Goal: Information Seeking & Learning: Learn about a topic

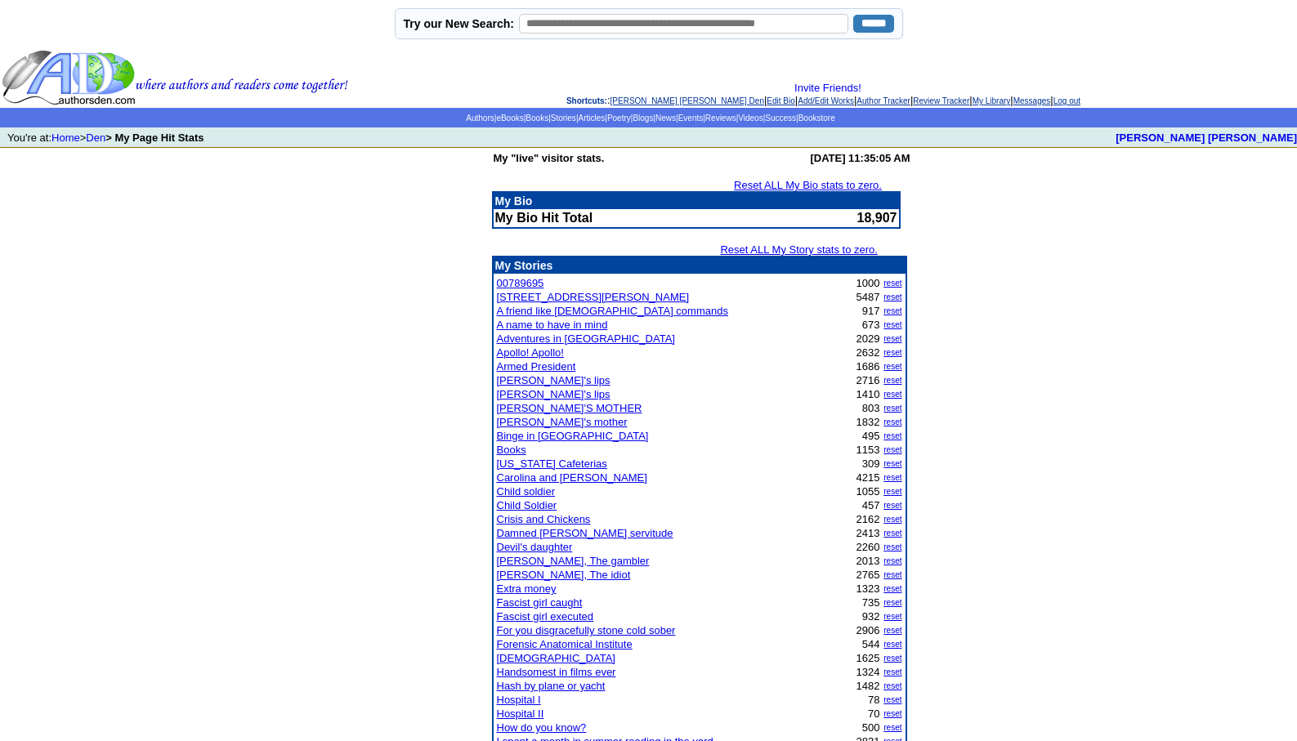
click at [635, 95] on align\=\"left\" "Invite Friends! Shortcuts: : Leopoldo Barge Álvarez's Den | Edit Bio | Add/Edit…" at bounding box center [823, 94] width 944 height 25
click at [636, 100] on link "[PERSON_NAME] [PERSON_NAME] Den" at bounding box center [687, 100] width 154 height 9
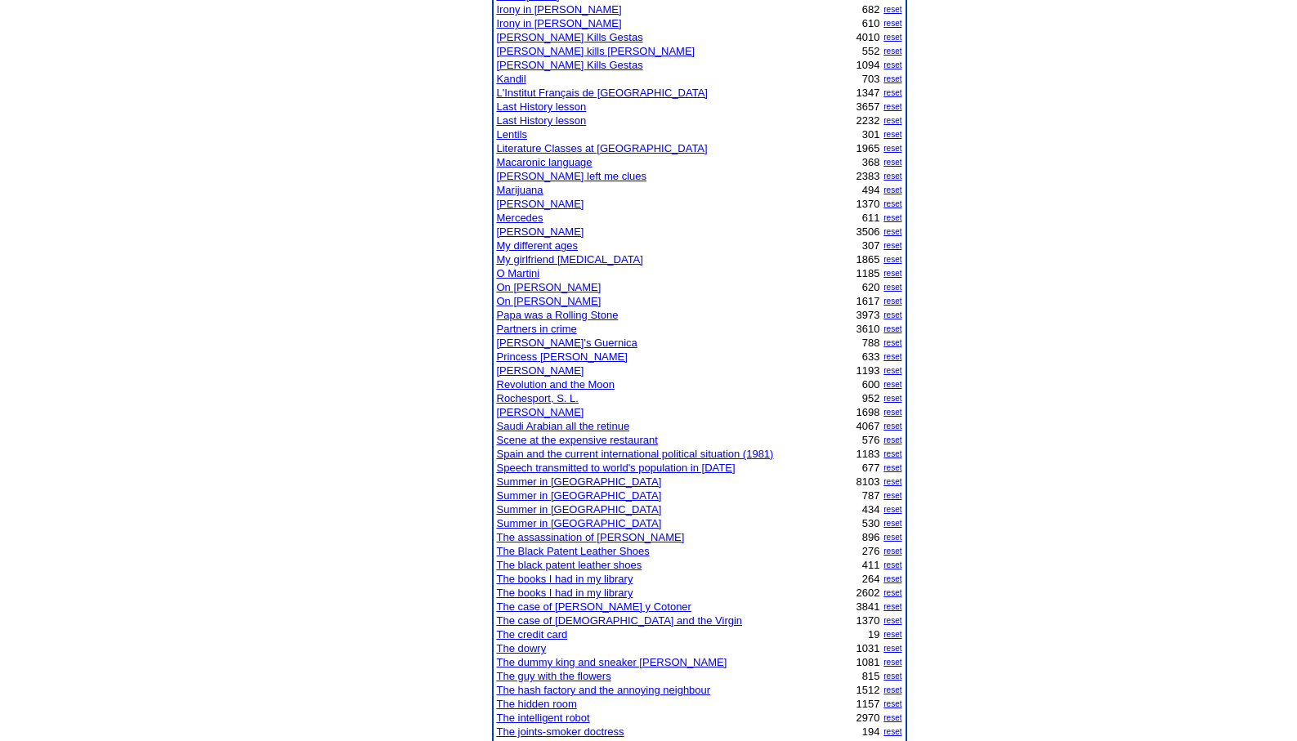
scroll to position [882, 0]
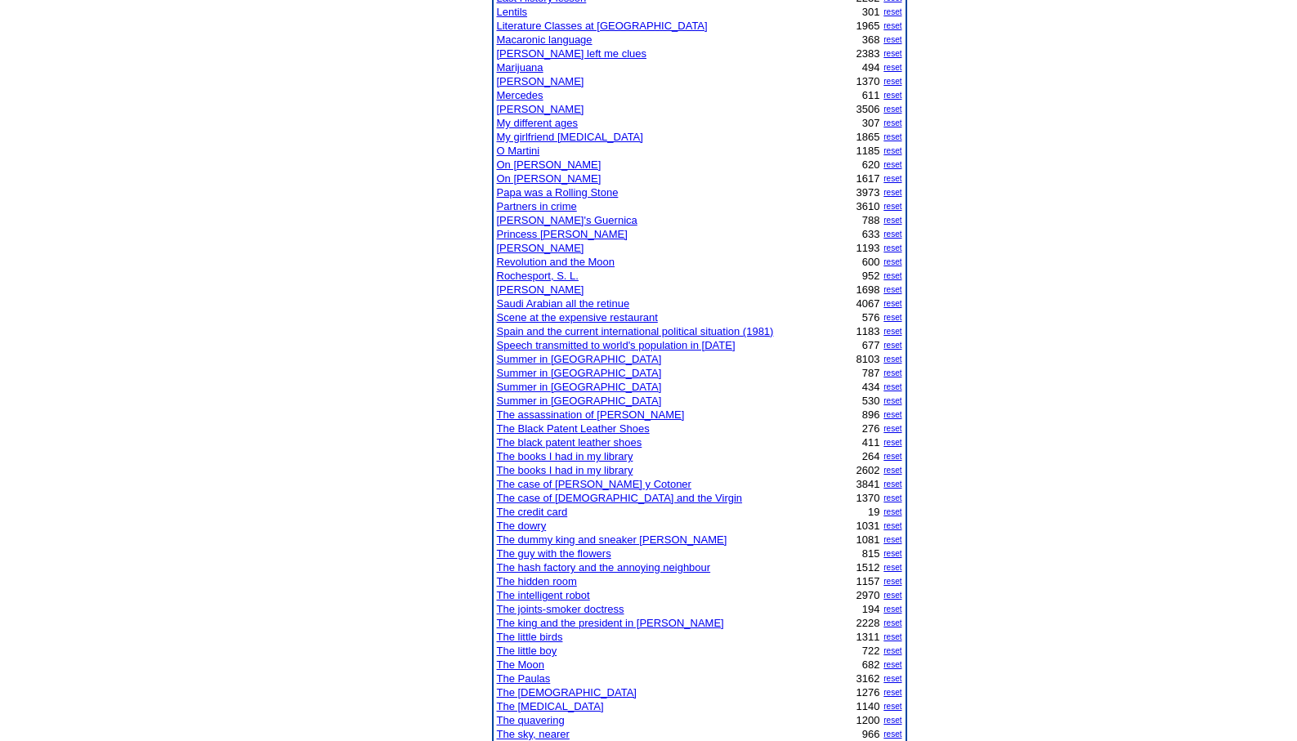
click at [558, 510] on link "The credit card" at bounding box center [532, 512] width 71 height 12
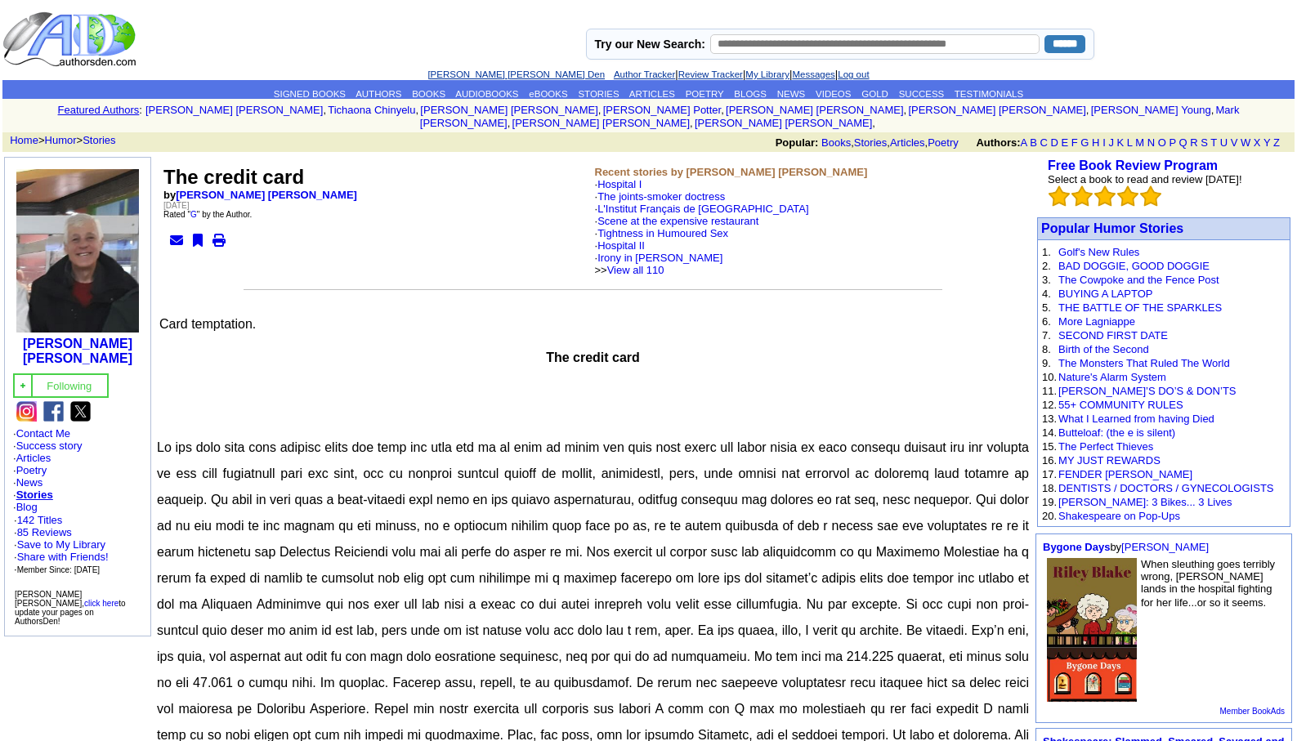
click at [474, 74] on link "[PERSON_NAME] [PERSON_NAME] Den" at bounding box center [515, 74] width 177 height 10
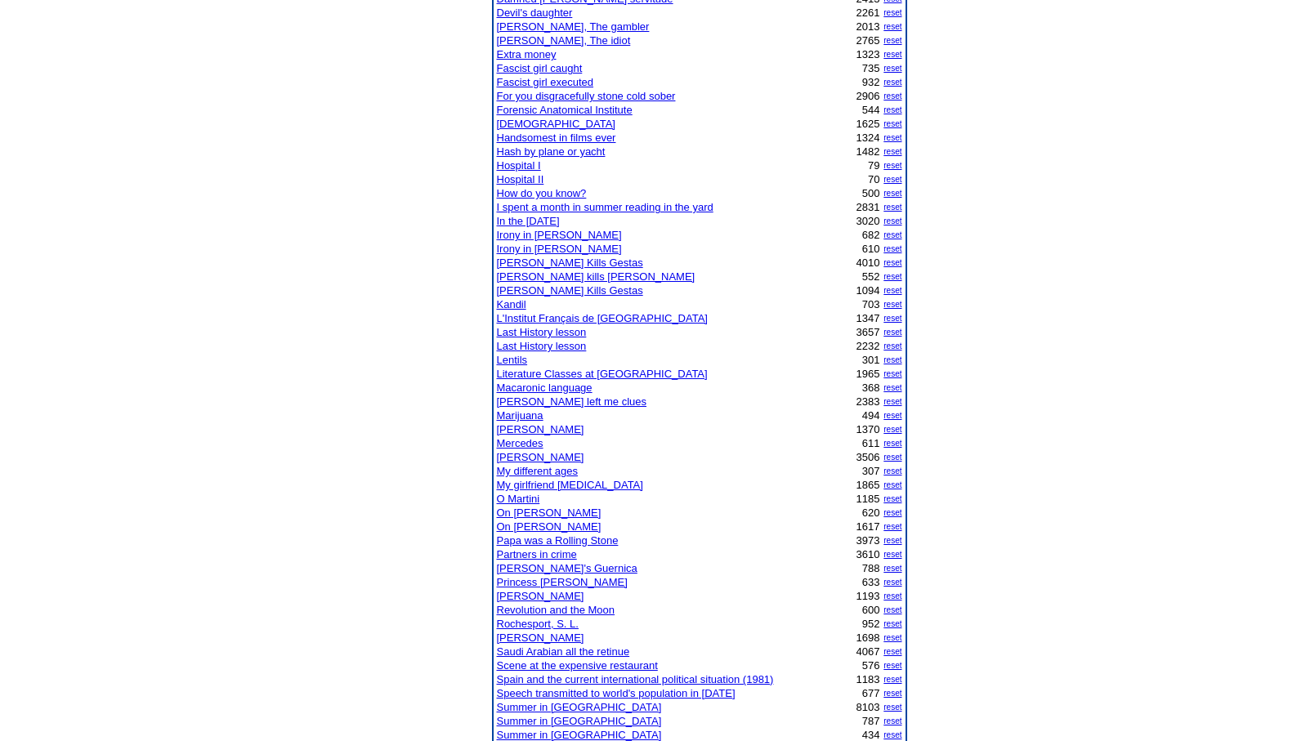
scroll to position [621, 0]
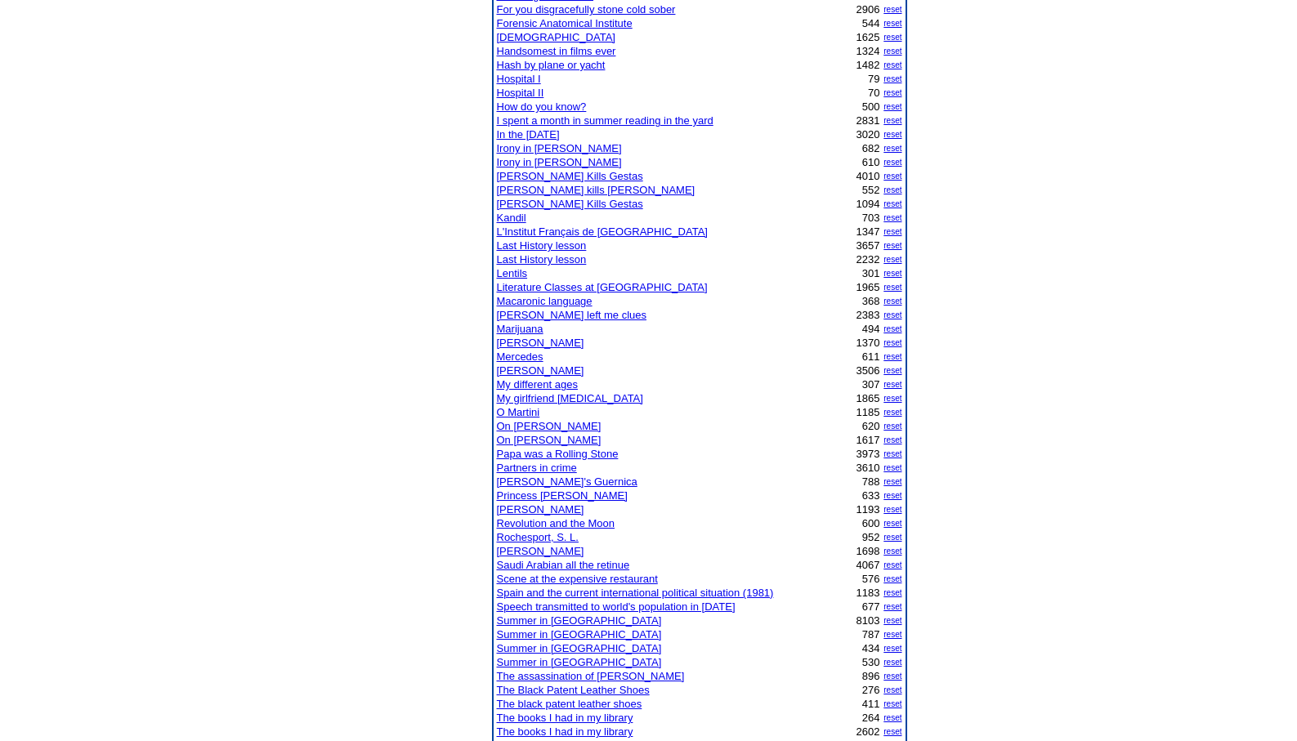
click at [524, 509] on link "REGIS TANTUM" at bounding box center [540, 509] width 87 height 12
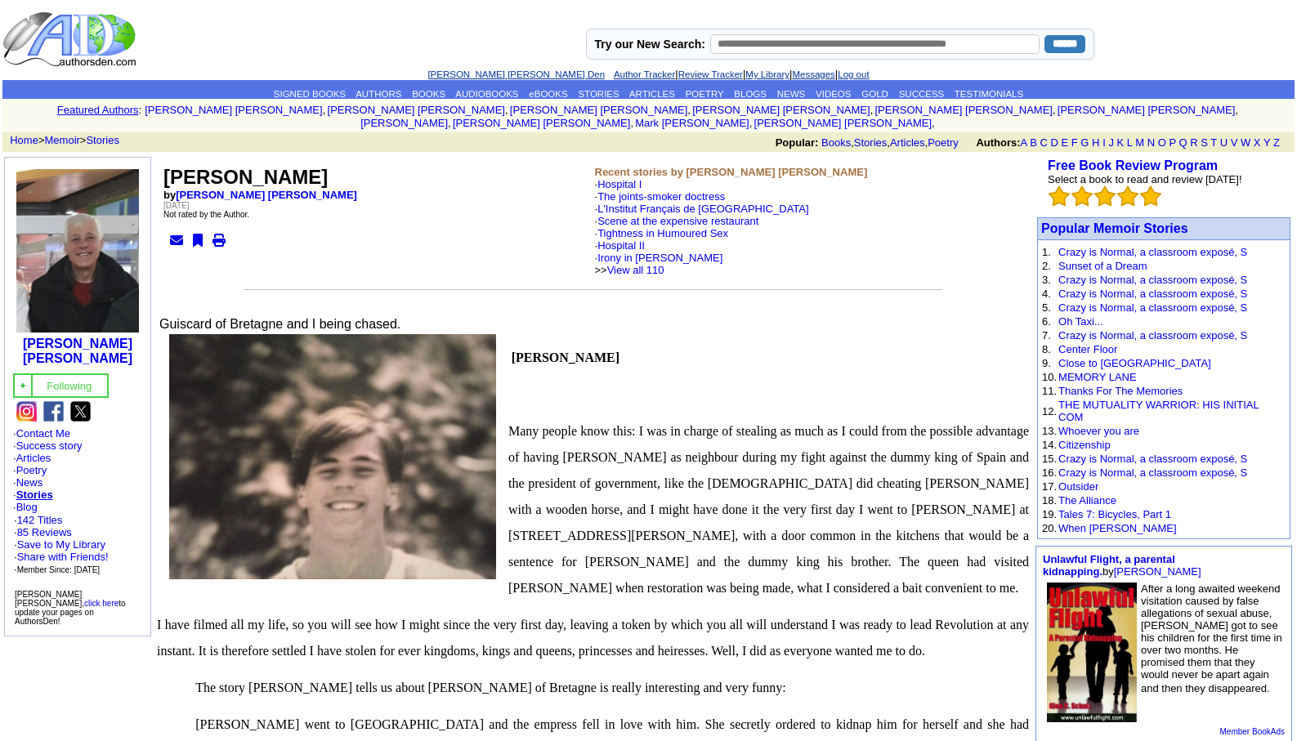
click at [490, 74] on link "[PERSON_NAME] [PERSON_NAME] Den" at bounding box center [515, 74] width 177 height 10
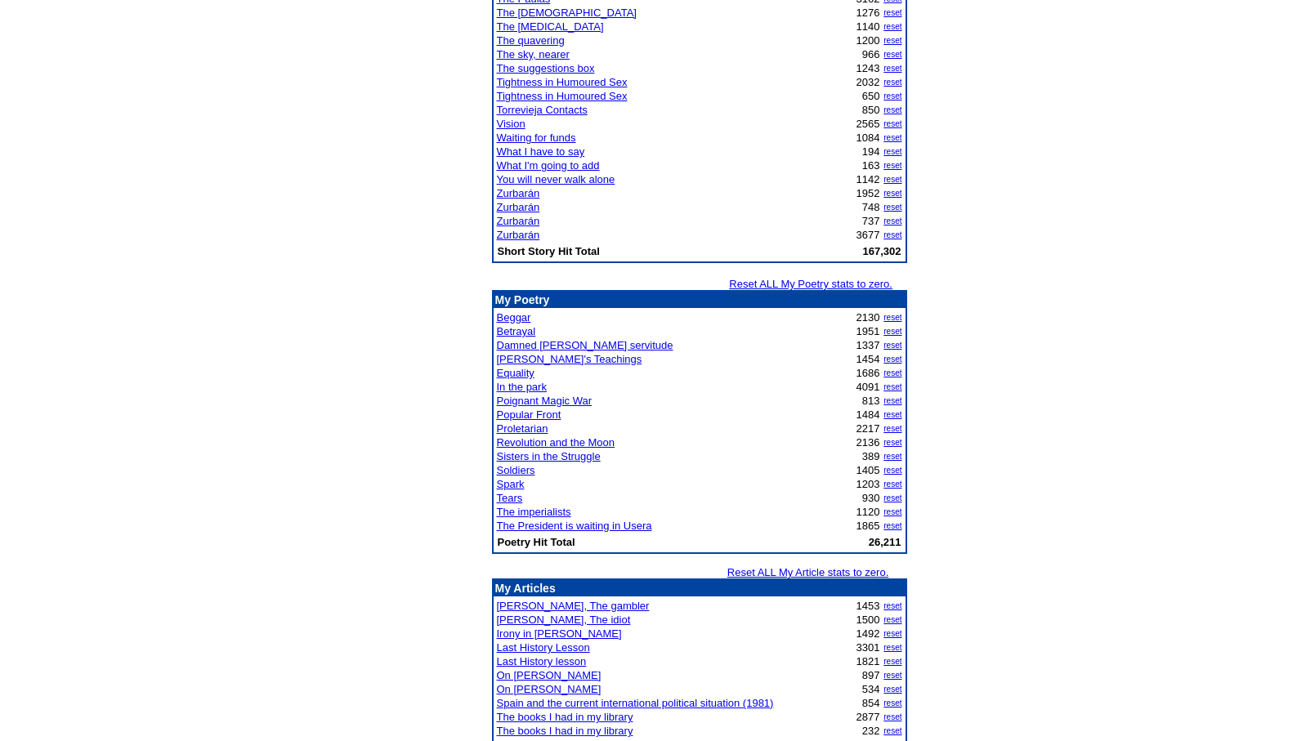
scroll to position [1601, 0]
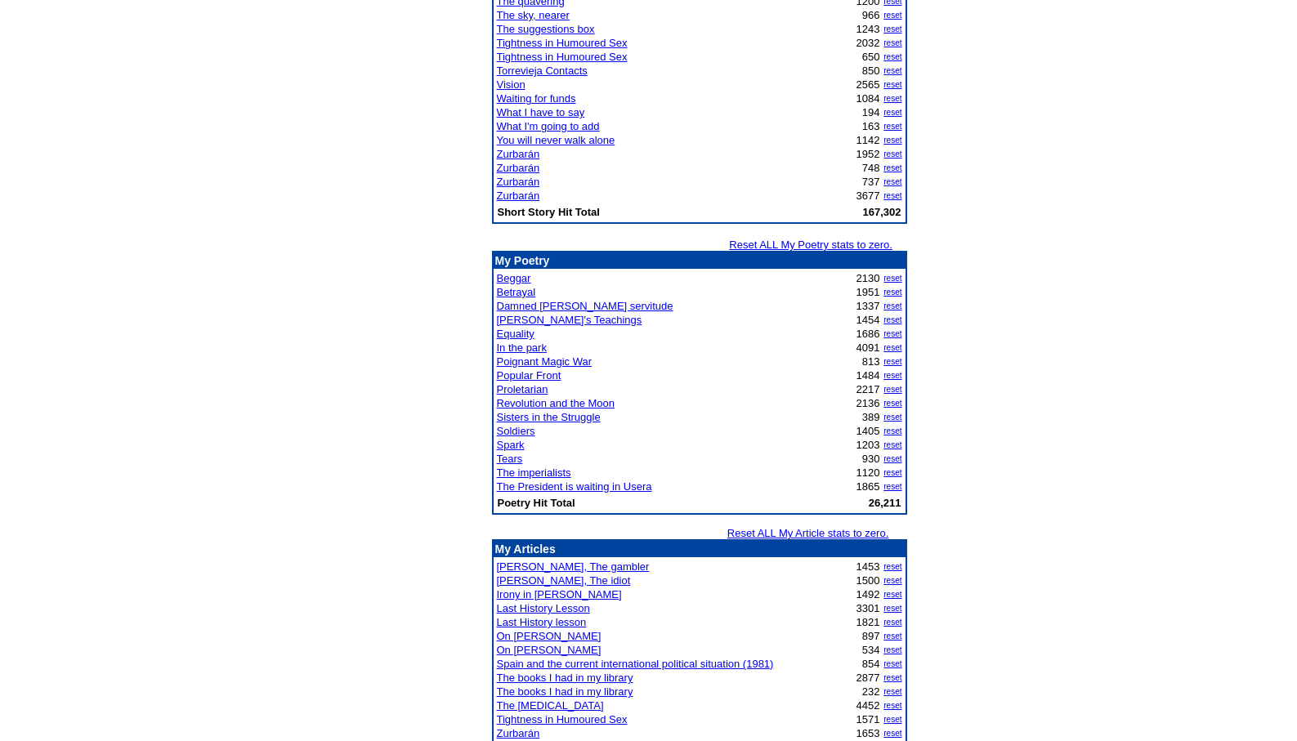
click at [541, 619] on link "Last History lesson" at bounding box center [542, 622] width 90 height 12
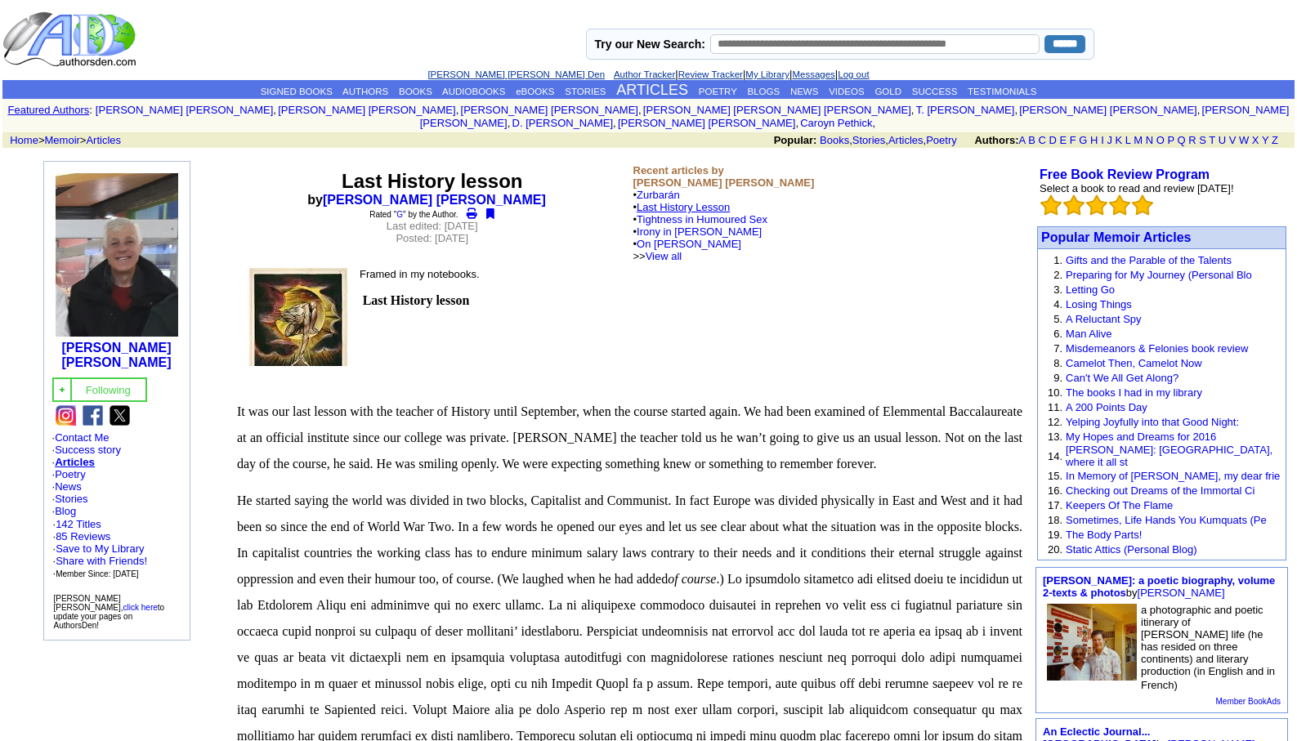
click at [717, 201] on link "Last History Lesson" at bounding box center [682, 207] width 93 height 12
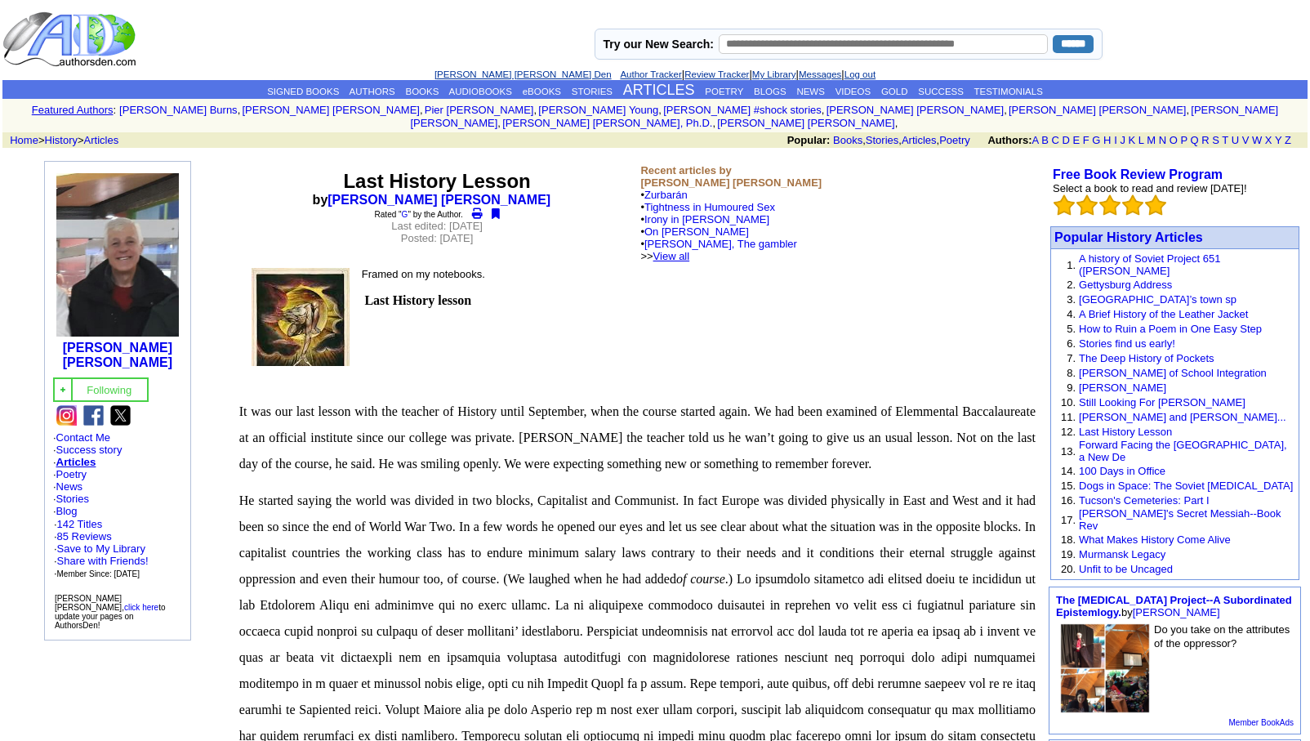
click at [690, 250] on link "View all" at bounding box center [672, 256] width 37 height 12
